Goal: Task Accomplishment & Management: Use online tool/utility

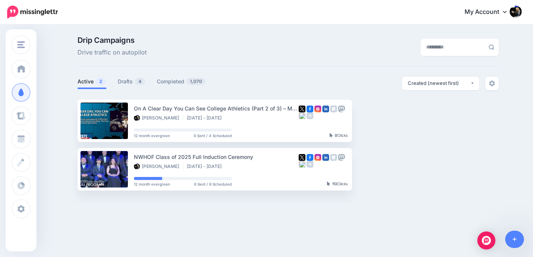
click at [225, 55] on div "Drip Campaigns Drive traffic on autopilot" at bounding box center [216, 46] width 289 height 21
click at [122, 86] on link "Drafts 4" at bounding box center [132, 81] width 28 height 9
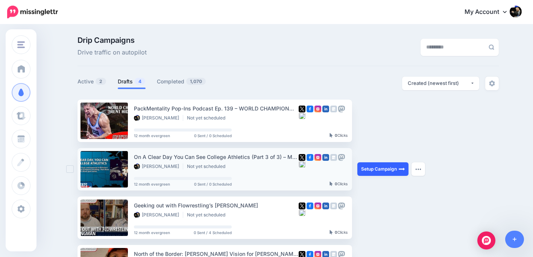
click at [385, 169] on link "Setup Campaign" at bounding box center [382, 170] width 51 height 14
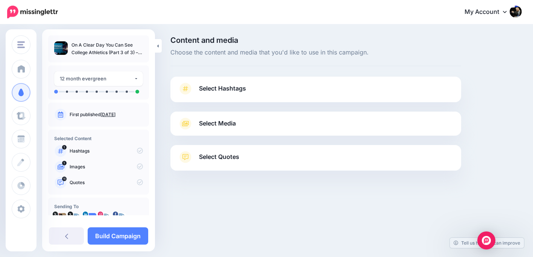
click at [276, 152] on link "Select Quotes" at bounding box center [316, 161] width 276 height 20
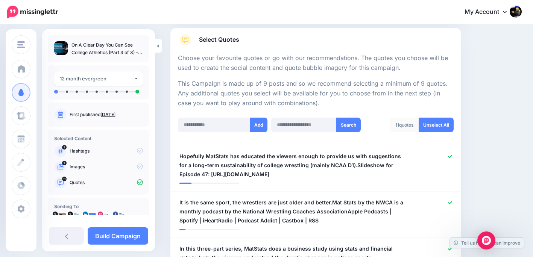
scroll to position [129, 0]
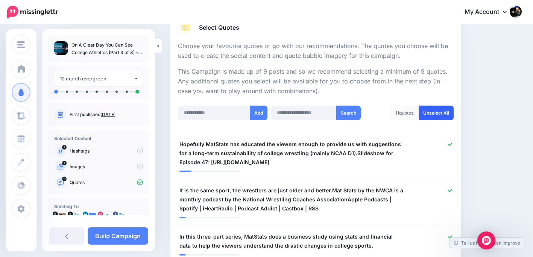
click at [425, 112] on link "Unselect All" at bounding box center [436, 113] width 35 height 15
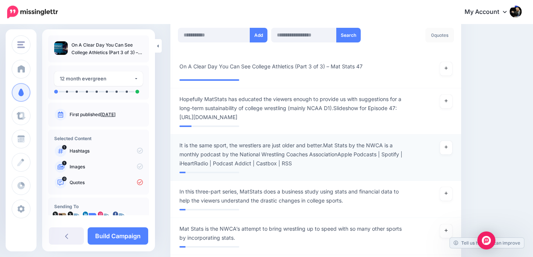
scroll to position [206, 0]
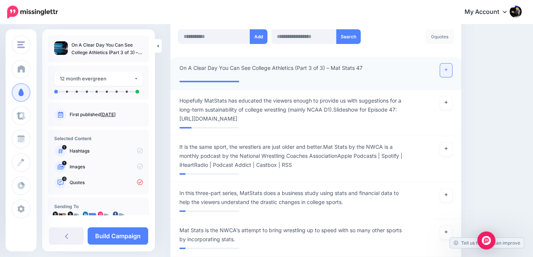
click at [445, 69] on icon at bounding box center [446, 70] width 3 height 4
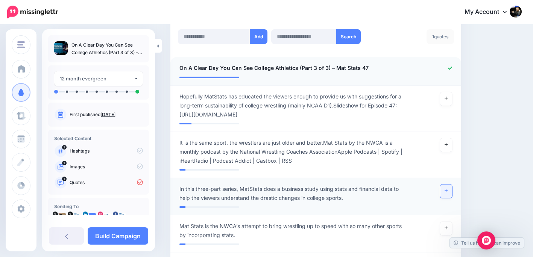
click at [447, 193] on link at bounding box center [446, 192] width 12 height 14
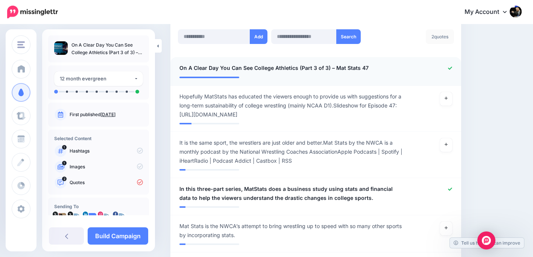
click at [99, 247] on div "**********" at bounding box center [98, 140] width 113 height 222
click at [109, 235] on link "Build Campaign" at bounding box center [118, 236] width 61 height 17
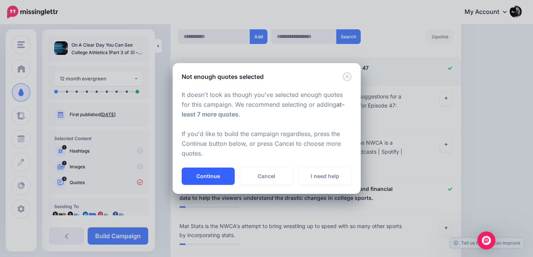
click at [217, 182] on button "Continue" at bounding box center [208, 176] width 53 height 17
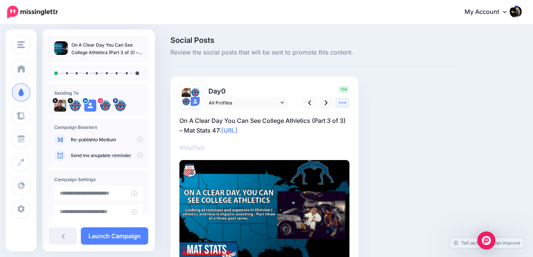
click at [344, 101] on icon at bounding box center [343, 103] width 8 height 8
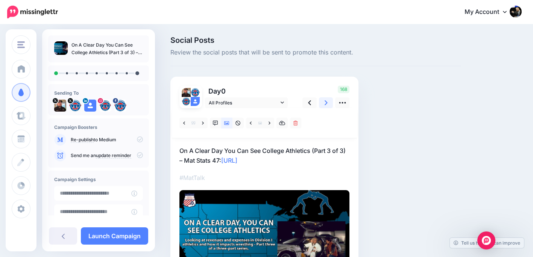
click at [327, 103] on icon at bounding box center [326, 103] width 3 height 8
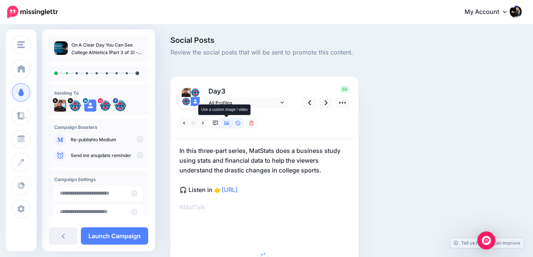
click at [228, 125] on icon at bounding box center [226, 124] width 5 height 4
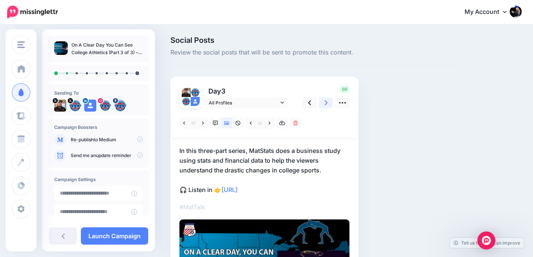
click at [325, 103] on icon at bounding box center [326, 103] width 3 height 8
click at [325, 102] on icon at bounding box center [326, 102] width 3 height 5
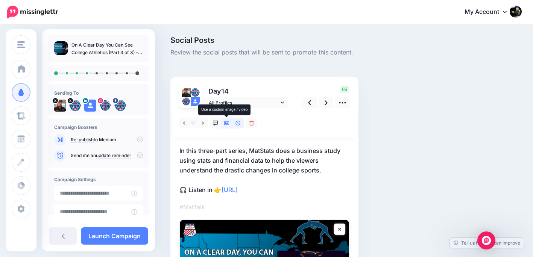
click at [226, 122] on icon at bounding box center [226, 123] width 5 height 5
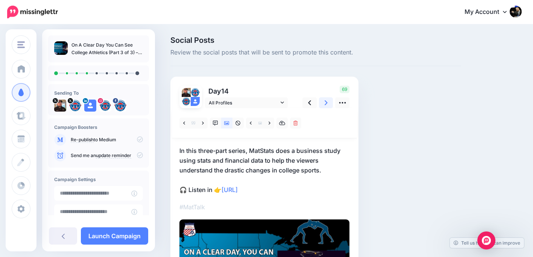
click at [328, 105] on link at bounding box center [326, 102] width 14 height 11
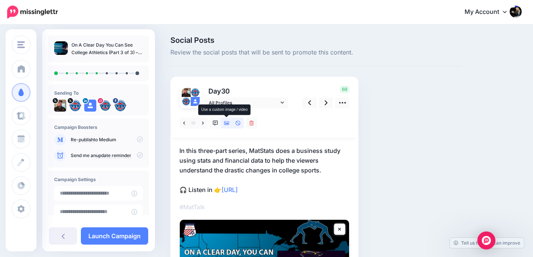
click at [226, 124] on icon at bounding box center [226, 124] width 5 height 4
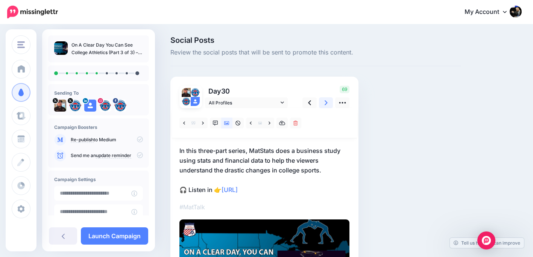
click at [329, 104] on link at bounding box center [326, 102] width 14 height 11
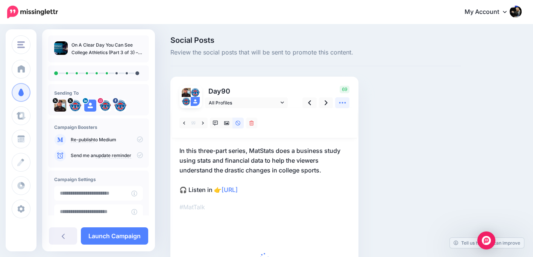
click at [344, 104] on icon at bounding box center [343, 103] width 8 height 8
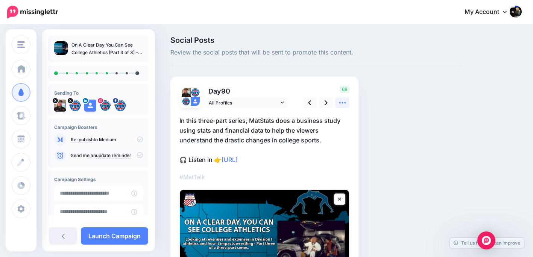
click at [344, 107] on link at bounding box center [342, 102] width 14 height 11
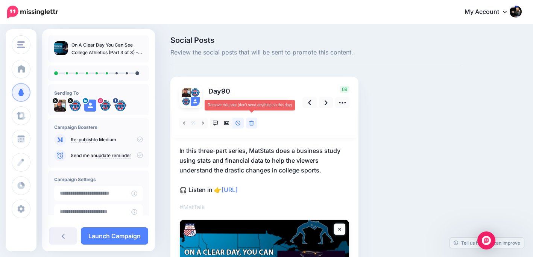
click at [254, 124] on link at bounding box center [251, 123] width 11 height 11
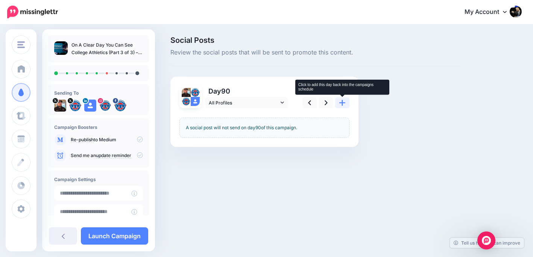
click at [347, 105] on link at bounding box center [342, 102] width 14 height 11
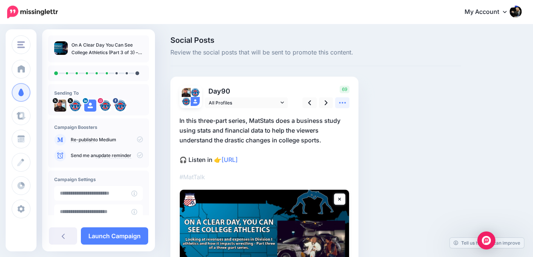
click at [345, 106] on icon at bounding box center [343, 103] width 8 height 8
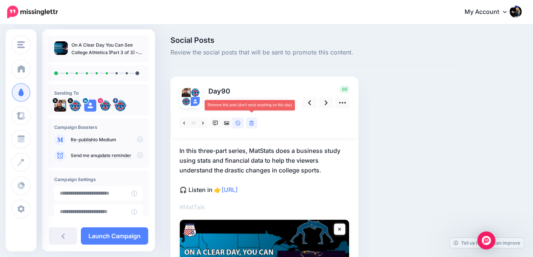
click at [251, 124] on icon at bounding box center [251, 123] width 5 height 5
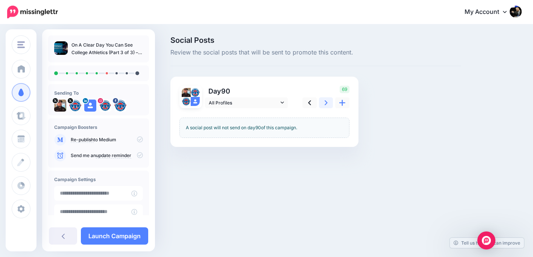
click at [327, 104] on icon at bounding box center [326, 103] width 3 height 8
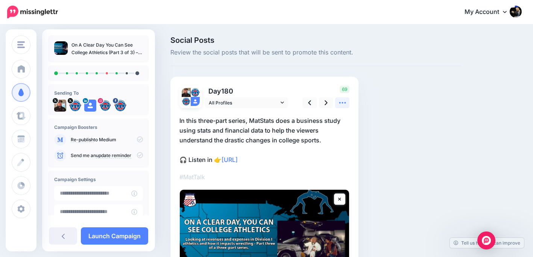
click at [340, 105] on icon at bounding box center [343, 103] width 8 height 8
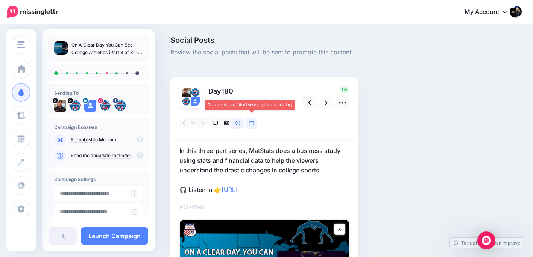
click at [256, 123] on link at bounding box center [251, 123] width 11 height 11
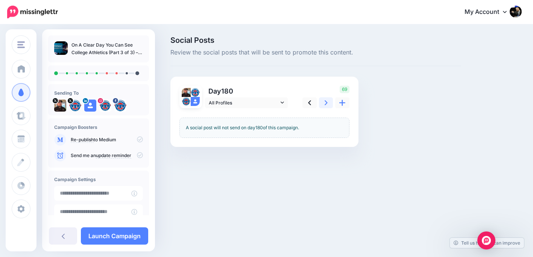
click at [325, 103] on icon at bounding box center [326, 103] width 3 height 8
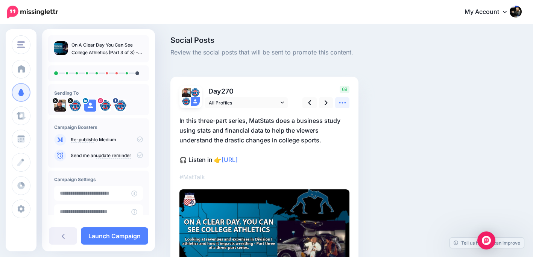
click at [341, 102] on icon at bounding box center [343, 103] width 8 height 8
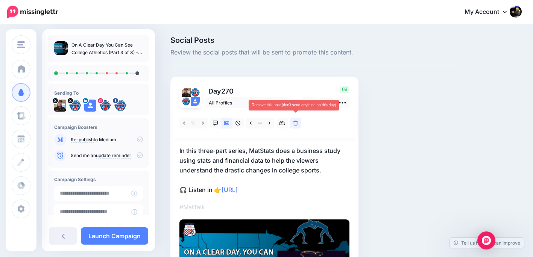
click at [295, 124] on icon at bounding box center [295, 123] width 5 height 5
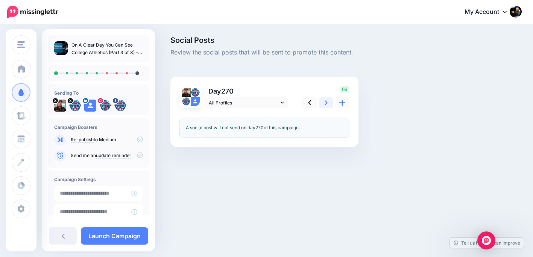
click at [327, 103] on icon at bounding box center [326, 102] width 3 height 5
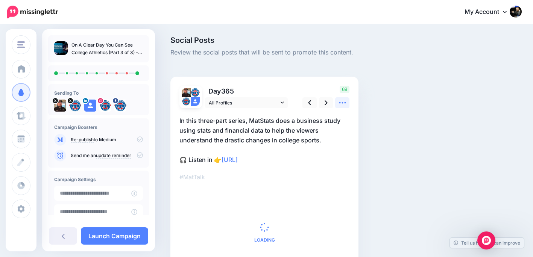
click at [341, 104] on icon at bounding box center [343, 103] width 8 height 8
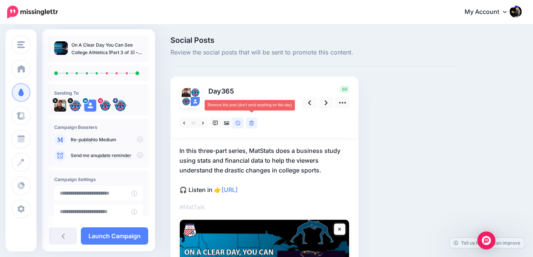
click at [254, 123] on link at bounding box center [251, 123] width 11 height 11
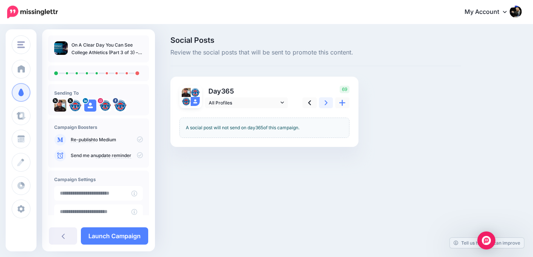
click at [328, 106] on link at bounding box center [326, 102] width 14 height 11
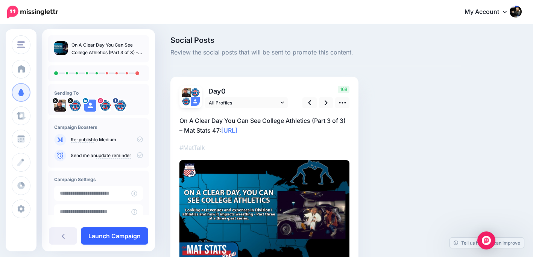
click at [122, 236] on link "Launch Campaign" at bounding box center [114, 236] width 67 height 17
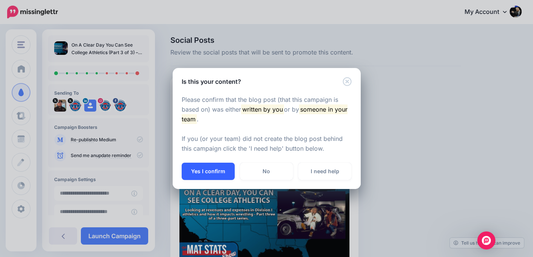
click at [212, 175] on button "Yes I confirm" at bounding box center [208, 171] width 53 height 17
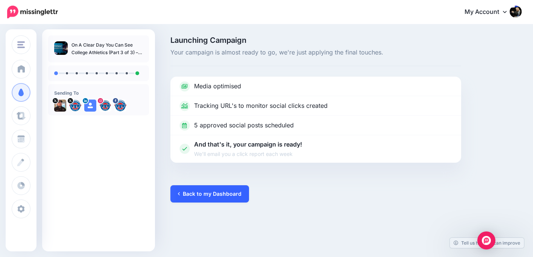
click at [234, 197] on link "Back to my Dashboard" at bounding box center [209, 193] width 79 height 17
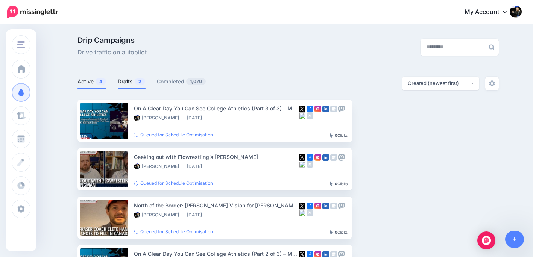
click at [125, 81] on link "Drafts 2" at bounding box center [132, 81] width 28 height 9
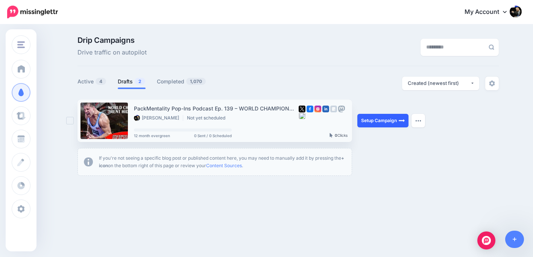
click at [379, 121] on link "Setup Campaign" at bounding box center [382, 121] width 51 height 14
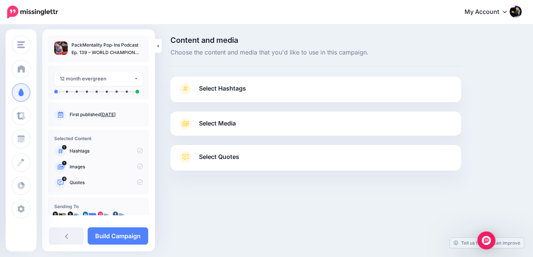
click at [265, 169] on link "Select Quotes" at bounding box center [316, 161] width 276 height 20
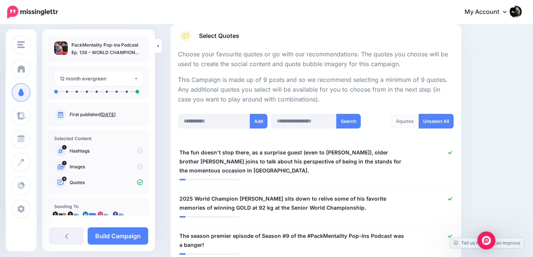
scroll to position [175, 0]
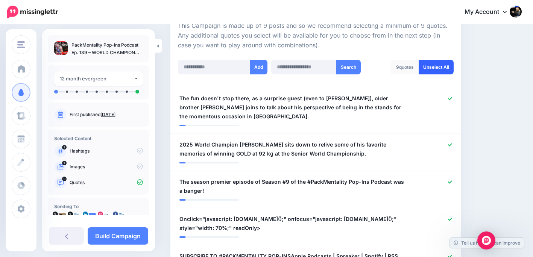
click at [433, 66] on link "Unselect All" at bounding box center [436, 67] width 35 height 15
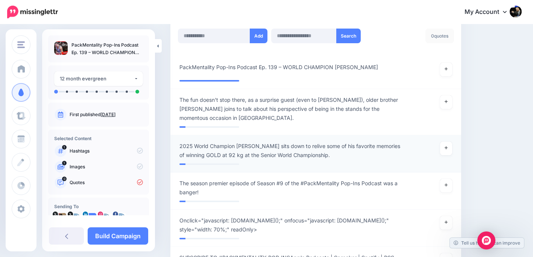
scroll to position [206, 0]
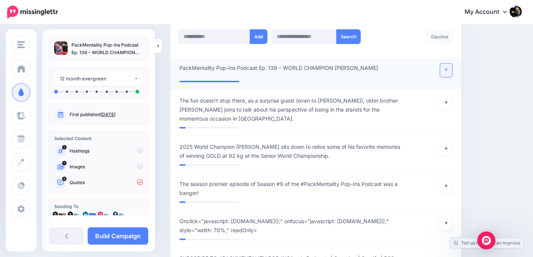
click at [448, 75] on link at bounding box center [446, 71] width 12 height 14
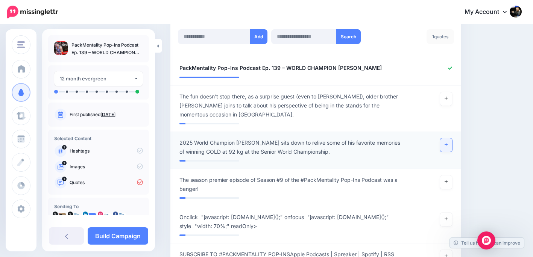
click at [442, 145] on link at bounding box center [446, 145] width 12 height 14
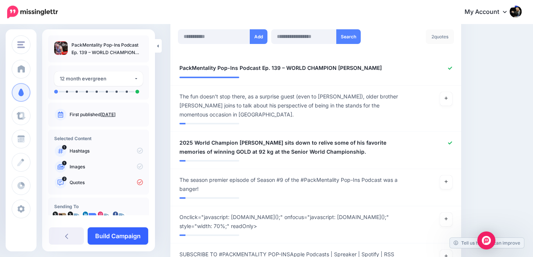
click at [133, 238] on link "Build Campaign" at bounding box center [118, 236] width 61 height 17
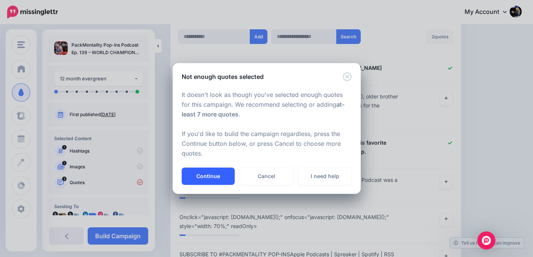
click at [224, 175] on button "Continue" at bounding box center [208, 176] width 53 height 17
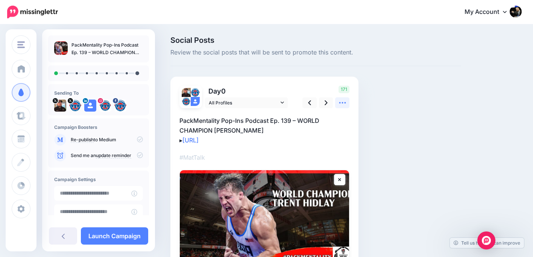
click at [345, 103] on icon at bounding box center [342, 103] width 7 height 2
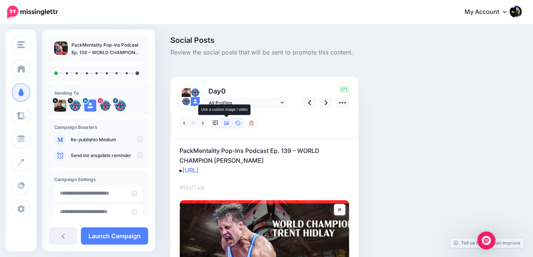
click at [230, 123] on link at bounding box center [226, 123] width 11 height 11
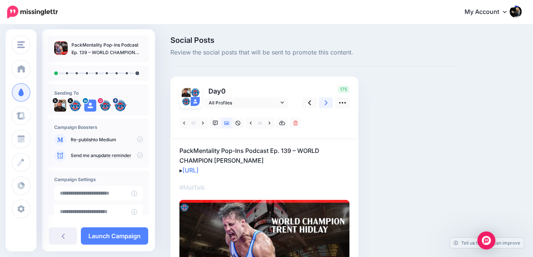
click at [326, 102] on icon at bounding box center [326, 102] width 3 height 5
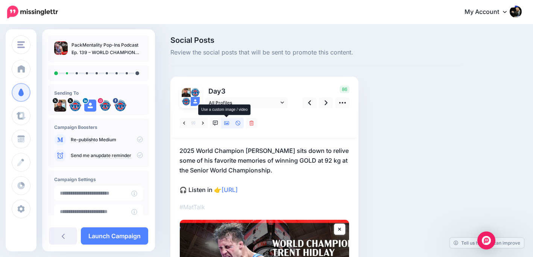
click at [229, 124] on icon at bounding box center [226, 124] width 5 height 4
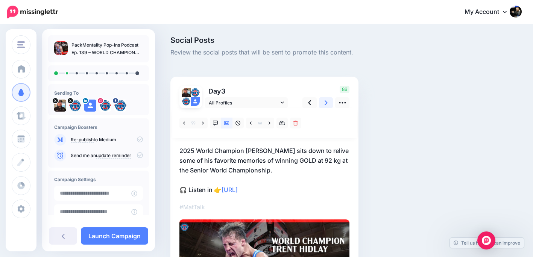
click at [327, 101] on icon at bounding box center [326, 103] width 3 height 8
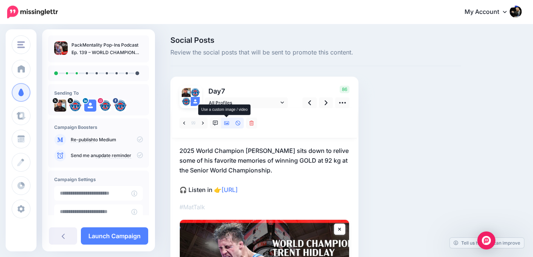
click at [226, 123] on icon at bounding box center [226, 123] width 5 height 5
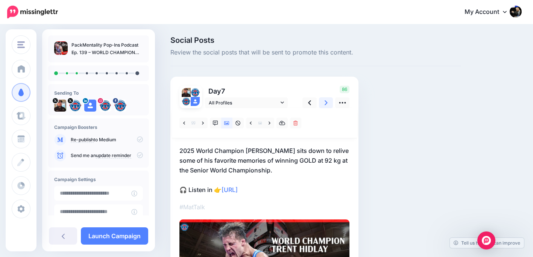
click at [324, 101] on link at bounding box center [326, 102] width 14 height 11
click at [326, 103] on icon at bounding box center [326, 102] width 3 height 5
click at [328, 104] on link at bounding box center [326, 102] width 14 height 11
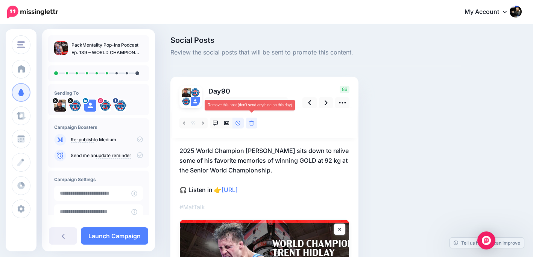
click at [255, 126] on link at bounding box center [251, 123] width 11 height 11
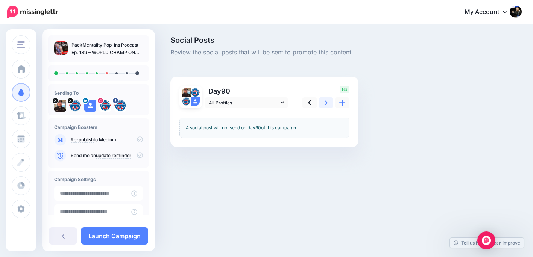
click at [327, 105] on icon at bounding box center [326, 103] width 3 height 8
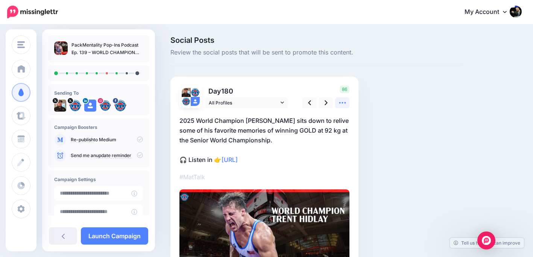
click at [345, 104] on icon at bounding box center [343, 103] width 8 height 8
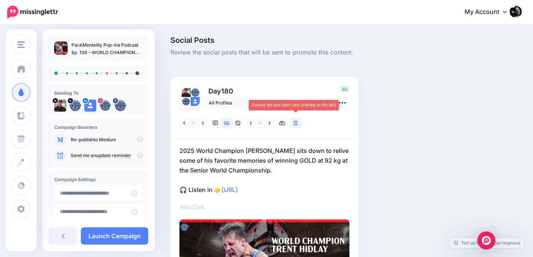
click at [295, 123] on icon at bounding box center [295, 123] width 5 height 5
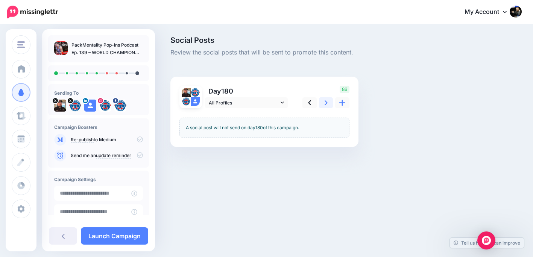
click at [327, 104] on icon at bounding box center [326, 103] width 3 height 8
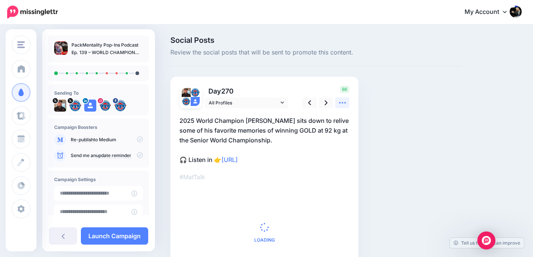
click at [344, 104] on icon at bounding box center [343, 103] width 8 height 8
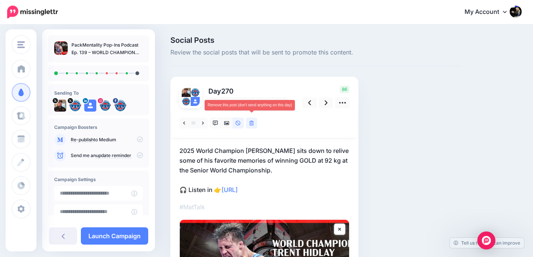
click at [254, 122] on link at bounding box center [251, 123] width 11 height 11
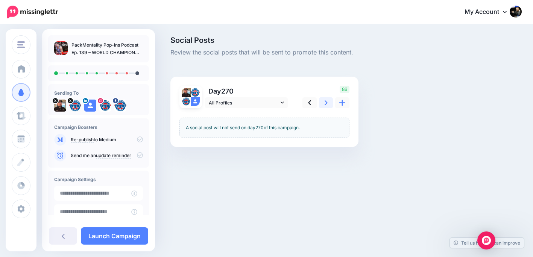
click at [325, 104] on icon at bounding box center [326, 103] width 3 height 8
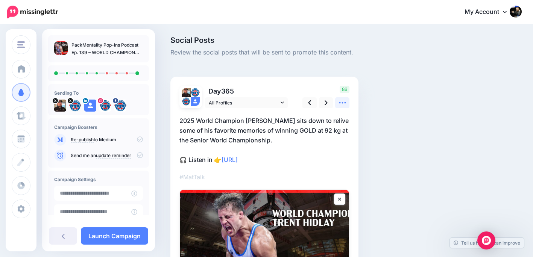
click at [345, 104] on icon at bounding box center [343, 103] width 8 height 8
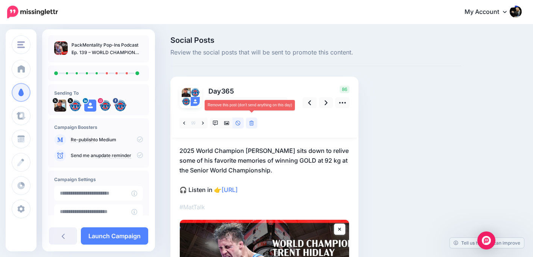
click at [252, 123] on icon at bounding box center [251, 123] width 5 height 5
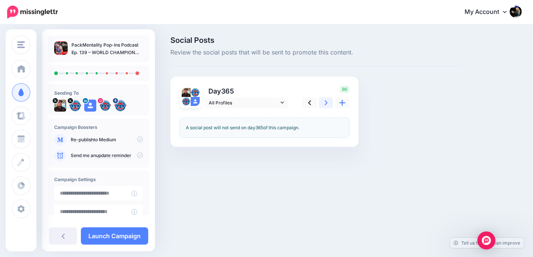
click at [330, 105] on link at bounding box center [326, 102] width 14 height 11
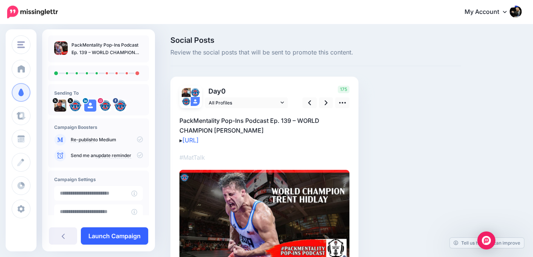
click at [131, 237] on link "Launch Campaign" at bounding box center [114, 236] width 67 height 17
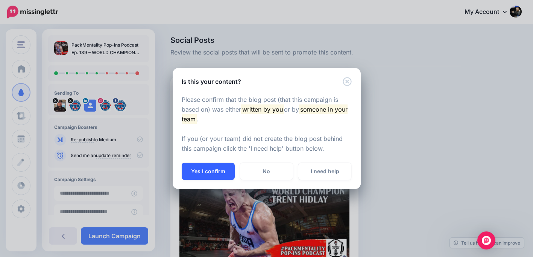
click at [211, 170] on button "Yes I confirm" at bounding box center [208, 171] width 53 height 17
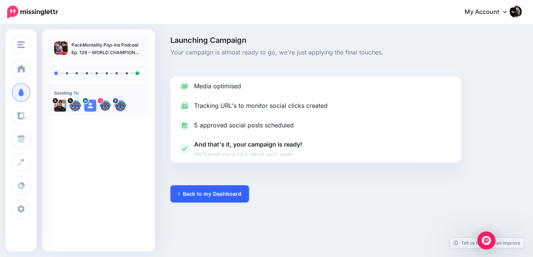
click at [210, 193] on link "Back to my Dashboard" at bounding box center [209, 193] width 79 height 17
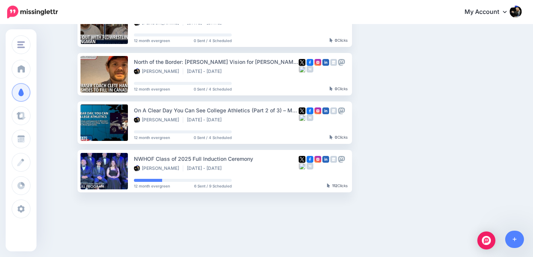
scroll to position [203, 0]
